Goal: Task Accomplishment & Management: Use online tool/utility

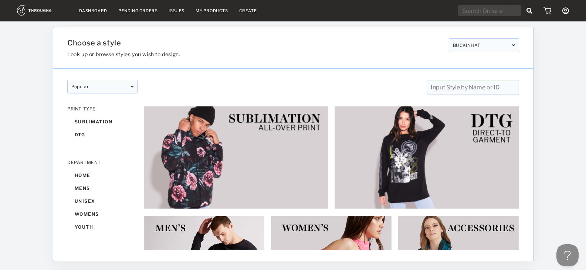
scroll to position [1187, 0]
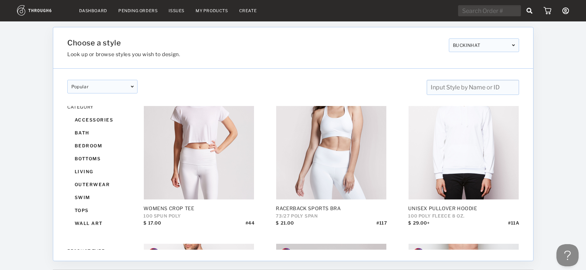
click at [202, 14] on nav "Dashboard Pending Orders Issues My Products Create My Account Brands Create New…" at bounding box center [293, 10] width 552 height 11
click at [203, 11] on link "My Products" at bounding box center [212, 10] width 33 height 5
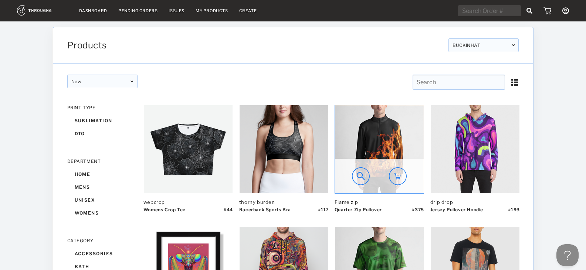
click at [364, 143] on img at bounding box center [379, 149] width 89 height 88
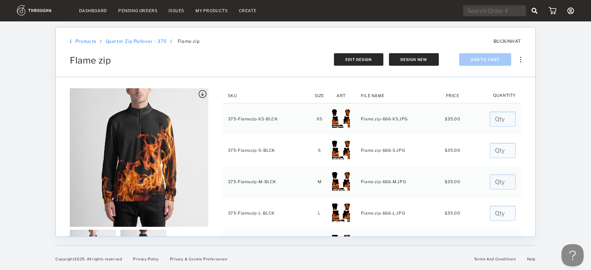
click at [359, 58] on span "Edit Design" at bounding box center [359, 59] width 27 height 4
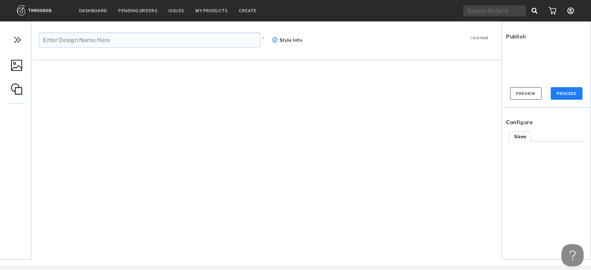
click at [18, 41] on img at bounding box center [17, 39] width 11 height 11
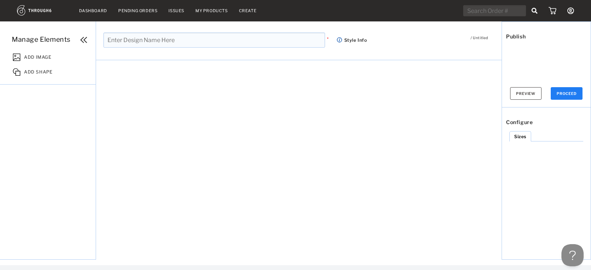
click at [45, 38] on span "Manage Elements" at bounding box center [41, 39] width 59 height 8
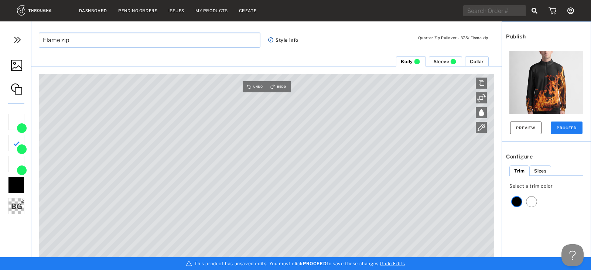
click at [461, 74] on div "Collar Sleeve Body Canvas is empty Drag/Drop File or Click to Begin Please use …" at bounding box center [266, 163] width 471 height 214
click at [459, 64] on li "Sleeve" at bounding box center [446, 61] width 34 height 10
click at [349, 31] on div "Quarter Zip Pullover - 375 / Flame zip Flame zip * Style Info Manage Elements A…" at bounding box center [295, 145] width 591 height 249
drag, startPoint x: 330, startPoint y: 57, endPoint x: 329, endPoint y: 63, distance: 6.7
click at [329, 61] on ul "Collar Sleeve Body" at bounding box center [266, 61] width 471 height 11
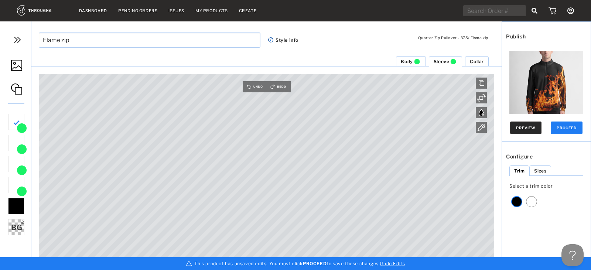
click at [512, 132] on button "Preview" at bounding box center [525, 128] width 31 height 13
